Goal: Navigation & Orientation: Find specific page/section

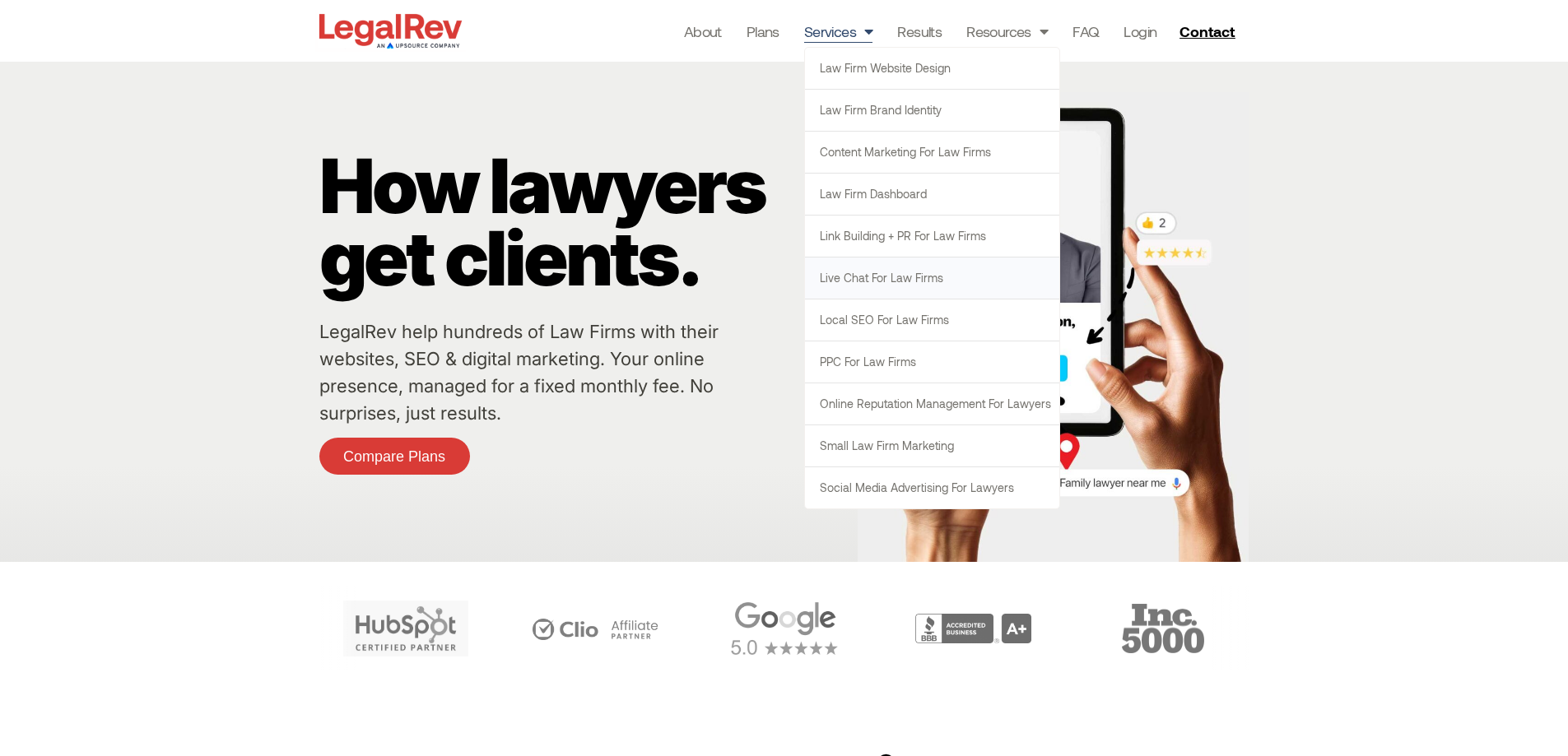
click at [890, 278] on link "Live Chat for Law Firms" at bounding box center [932, 278] width 254 height 41
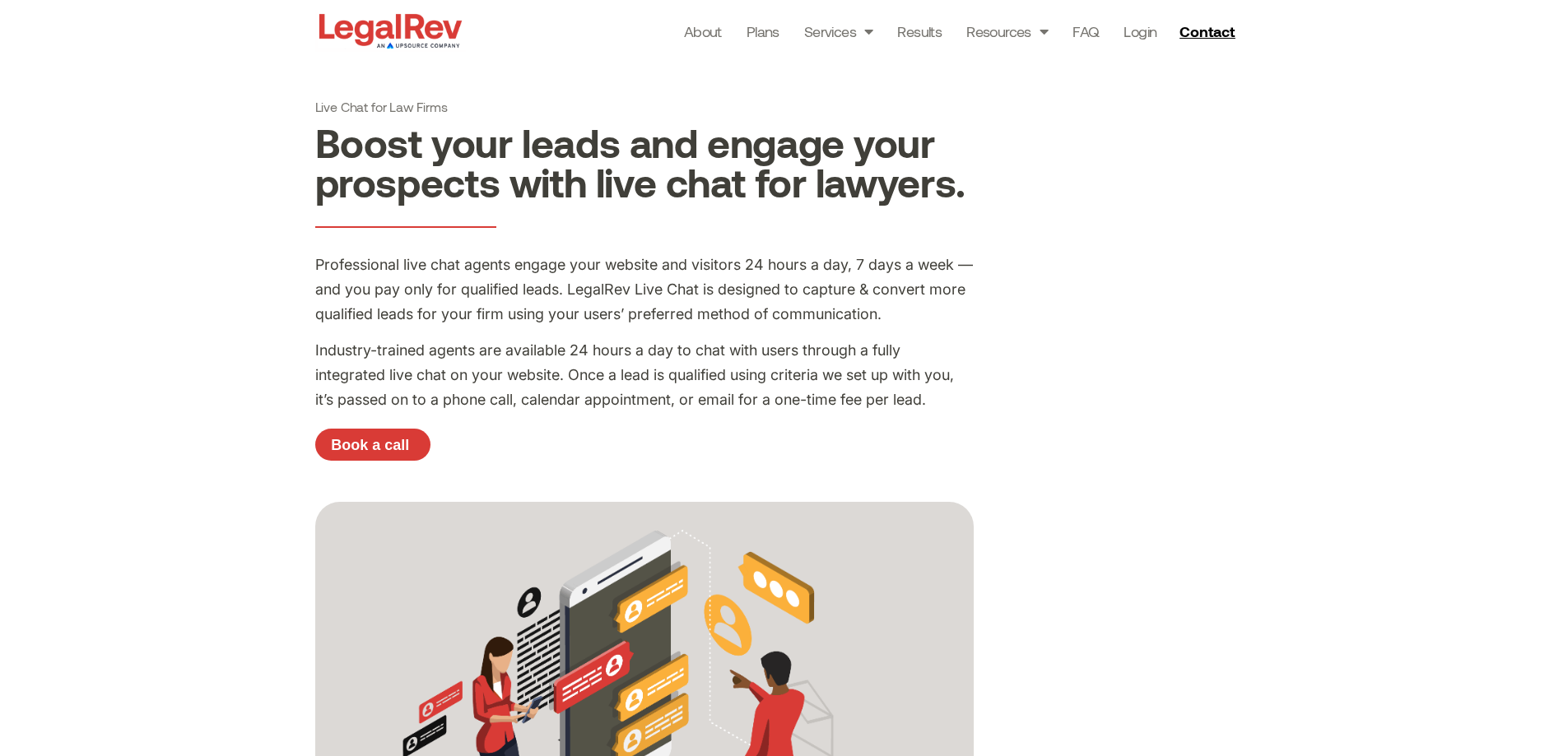
click at [327, 29] on img at bounding box center [390, 30] width 150 height 42
